Goal: Obtain resource: Download file/media

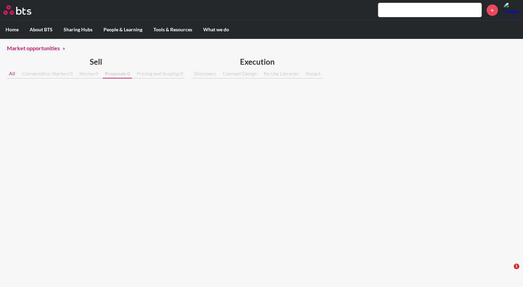
click at [32, 48] on link "Market opportunities" at bounding box center [35, 48] width 56 height 16
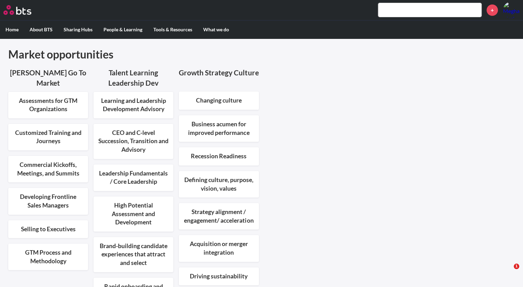
click at [146, 225] on link at bounding box center [134, 213] width 80 height 35
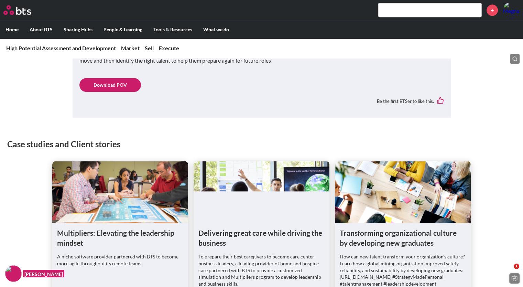
scroll to position [825, 0]
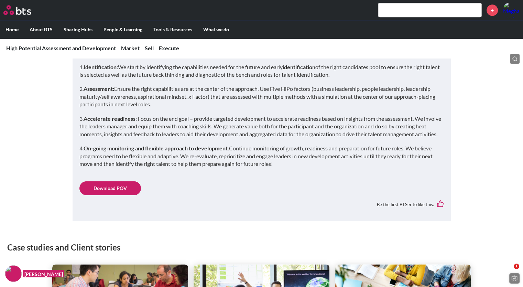
click at [118, 190] on link "Download POV" at bounding box center [110, 188] width 62 height 14
